Goal: Task Accomplishment & Management: Manage account settings

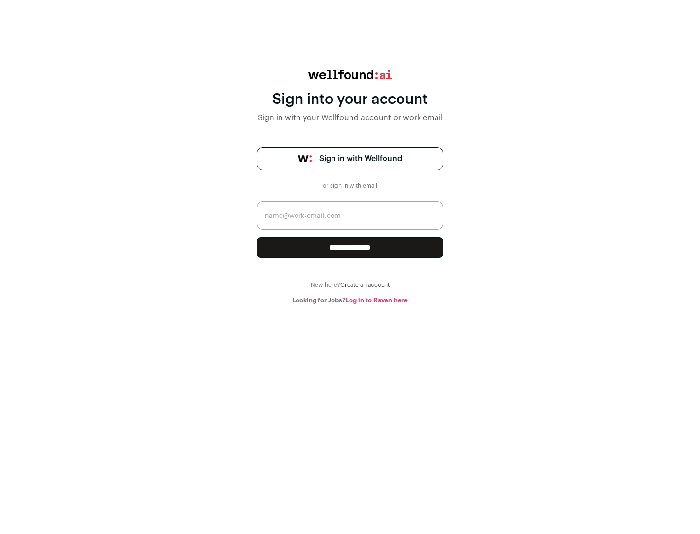
click at [360, 159] on span "Sign in with Wellfound" at bounding box center [360, 159] width 83 height 12
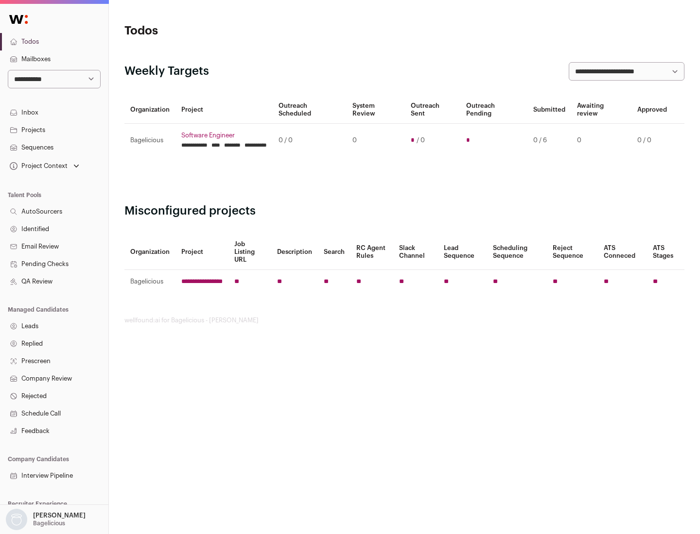
click at [54, 130] on link "Projects" at bounding box center [54, 129] width 108 height 17
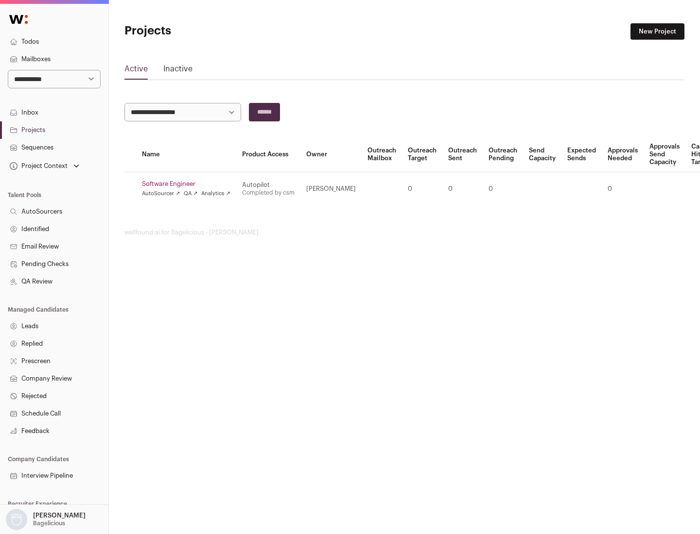
click at [189, 184] on link "Software Engineer" at bounding box center [186, 184] width 88 height 8
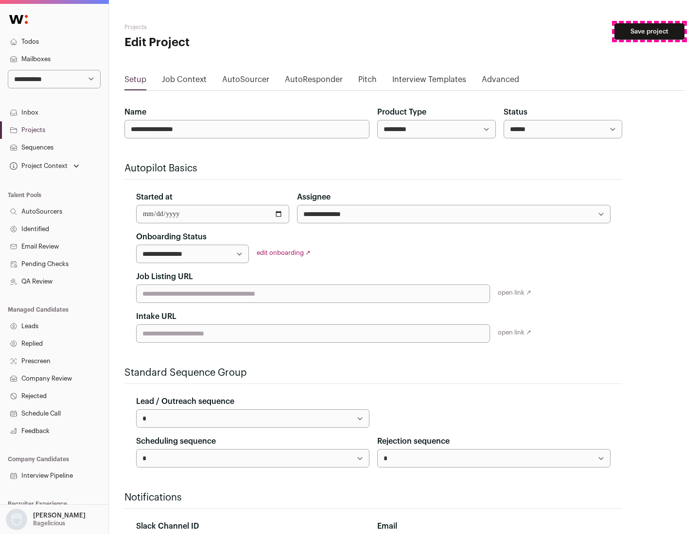
click at [649, 32] on button "Save project" at bounding box center [649, 31] width 70 height 17
